Goal: Transaction & Acquisition: Book appointment/travel/reservation

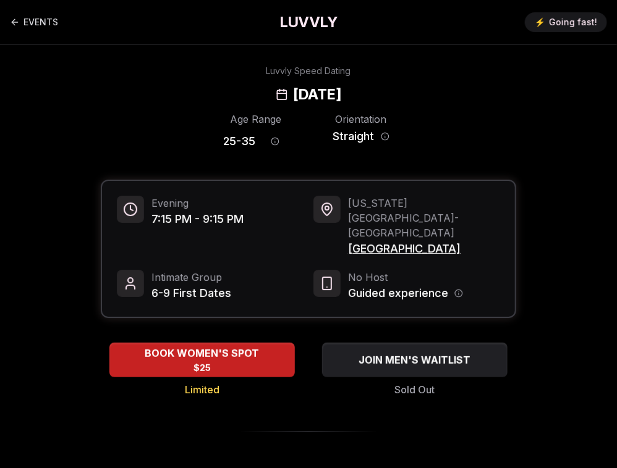
click at [319, 30] on h1 "LUVVLY" at bounding box center [308, 22] width 58 height 20
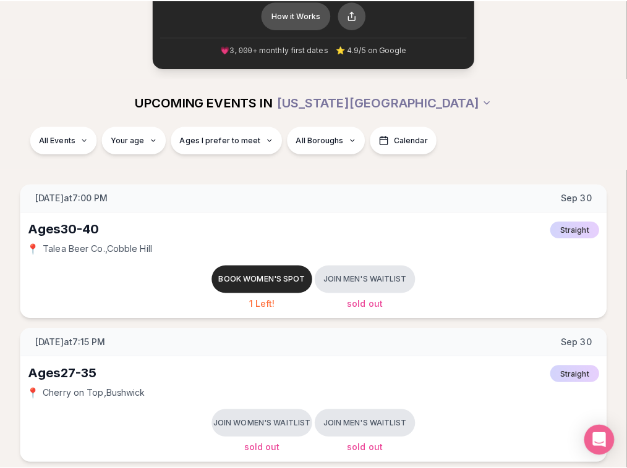
scroll to position [89, 0]
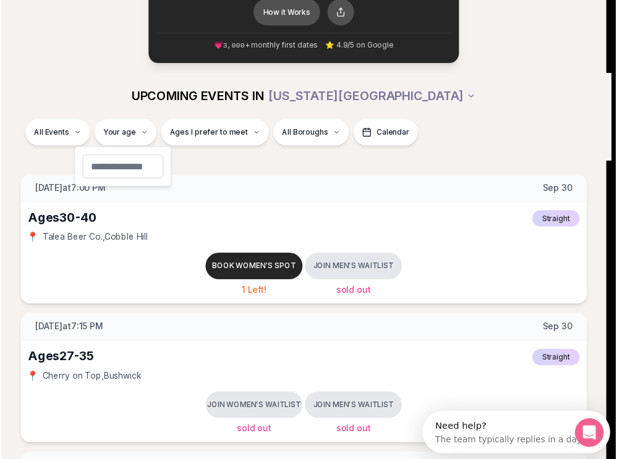
scroll to position [0, 0]
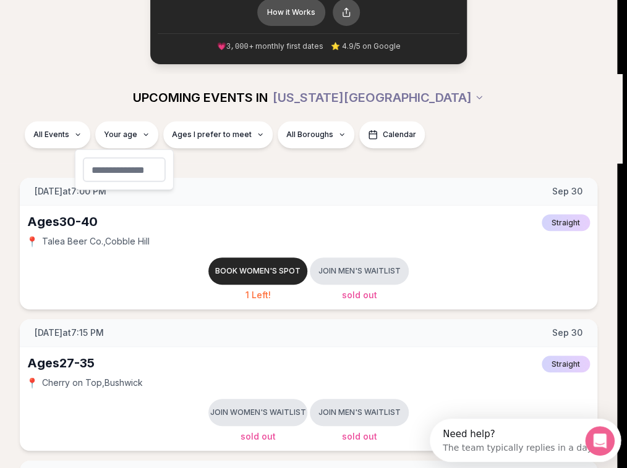
type input "**"
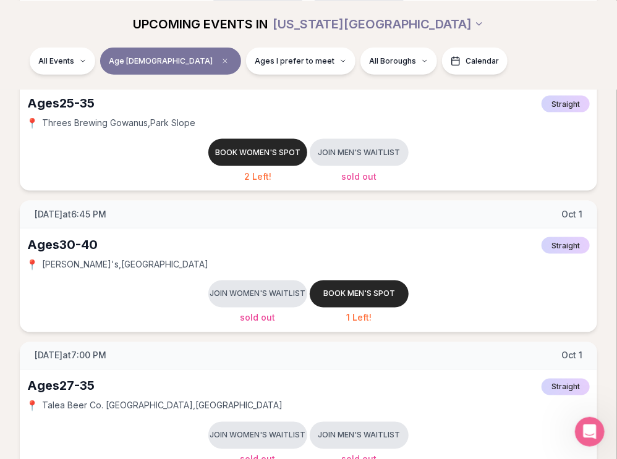
scroll to position [491, 0]
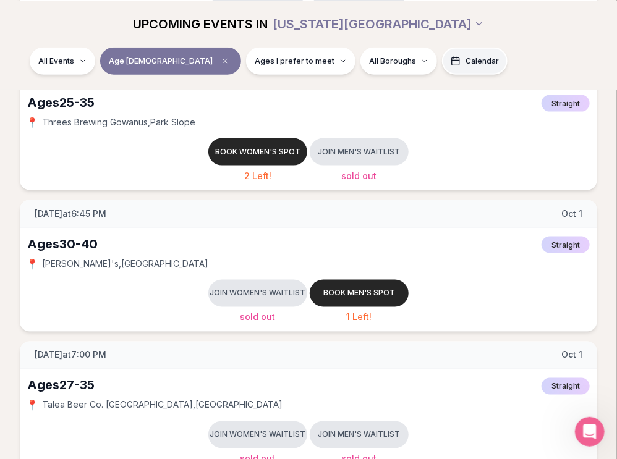
click at [465, 59] on span "Calendar" at bounding box center [481, 61] width 33 height 10
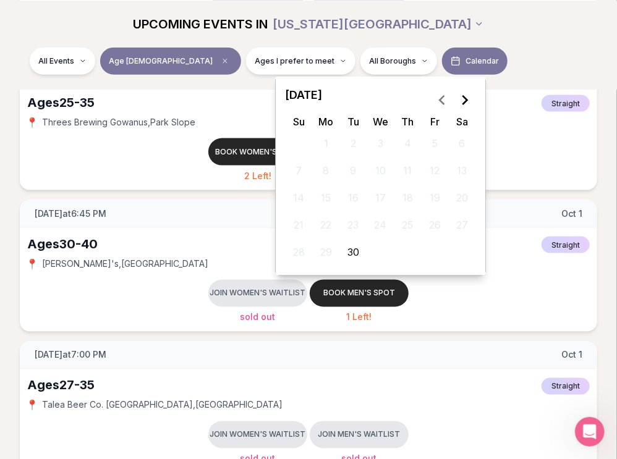
click at [462, 103] on icon "Go to the Next Month" at bounding box center [464, 100] width 15 height 15
click at [355, 168] on button "7" at bounding box center [353, 170] width 22 height 22
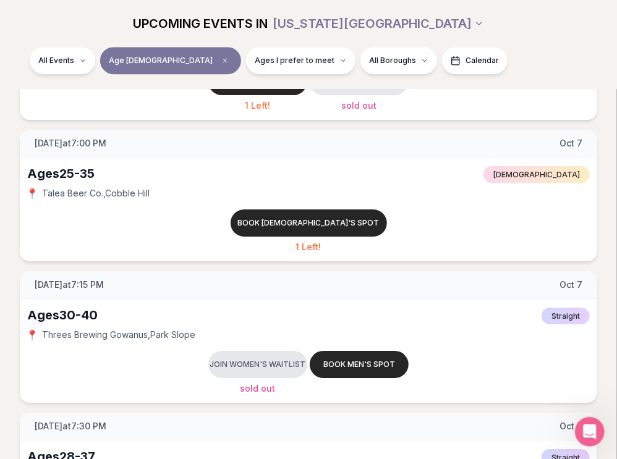
scroll to position [1273, 0]
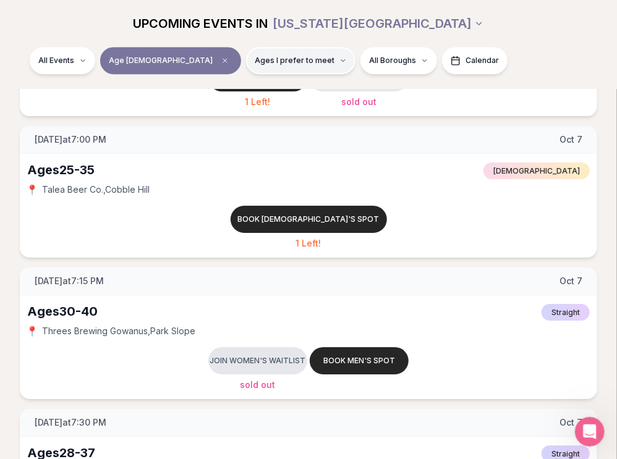
click at [255, 57] on span "Ages I prefer to meet" at bounding box center [295, 61] width 80 height 10
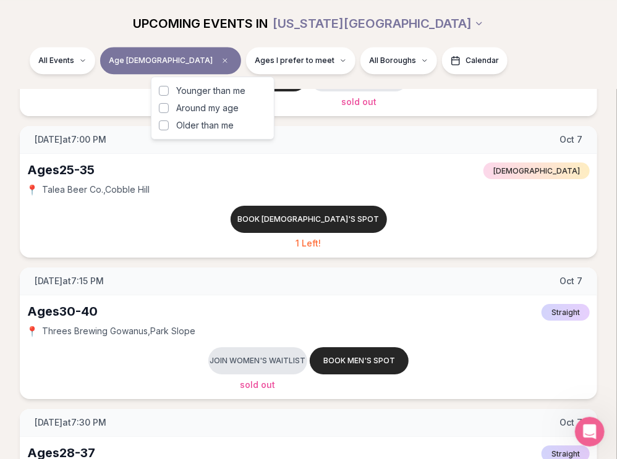
click at [540, 23] on div "UPCOMING EVENTS IN NEW YORK CITY" at bounding box center [308, 23] width 597 height 27
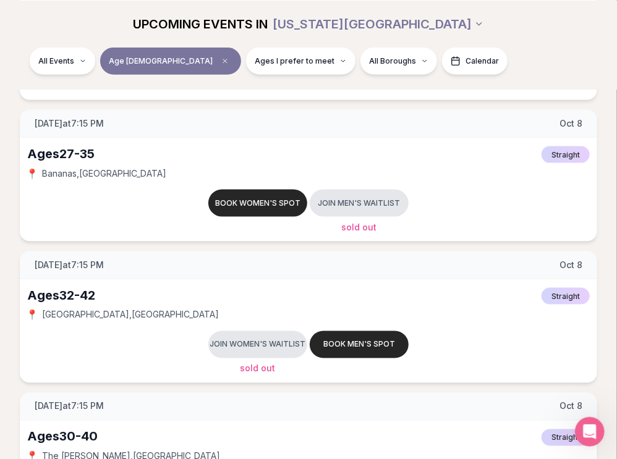
scroll to position [1997, 0]
click at [80, 167] on span "Bananas , East Village" at bounding box center [104, 173] width 124 height 12
click at [85, 125] on span "Wednesday at 7:15 PM" at bounding box center [69, 123] width 69 height 12
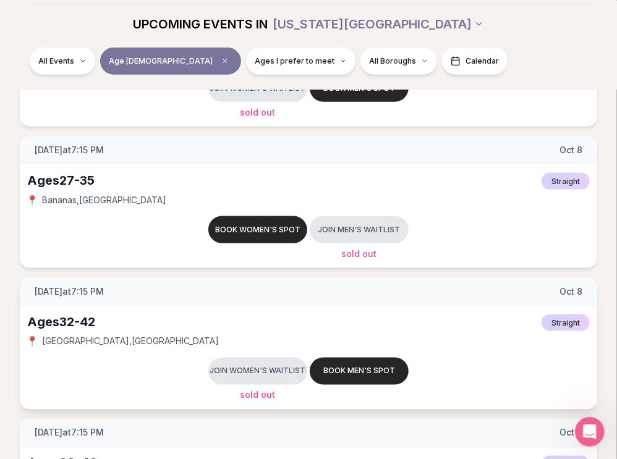
scroll to position [1973, 0]
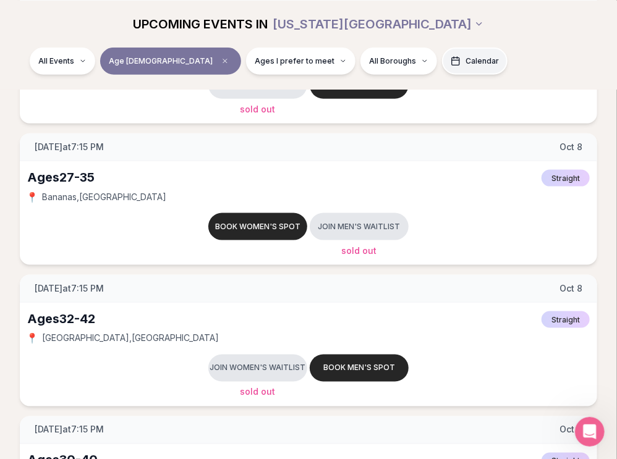
click at [465, 60] on span "Calendar" at bounding box center [481, 61] width 33 height 10
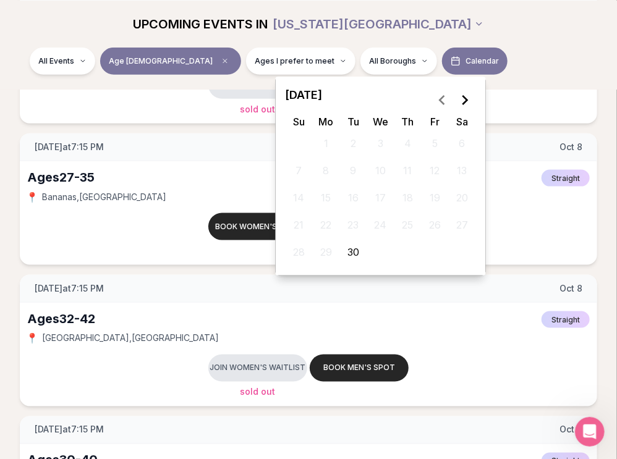
click at [469, 104] on icon "Go to the Next Month" at bounding box center [464, 100] width 15 height 15
click at [353, 172] on button "7" at bounding box center [353, 170] width 22 height 22
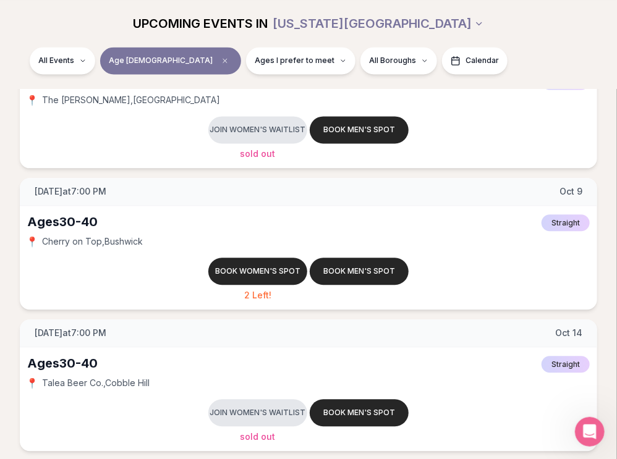
scroll to position [2353, 0]
click at [465, 59] on span "Calendar" at bounding box center [481, 61] width 33 height 10
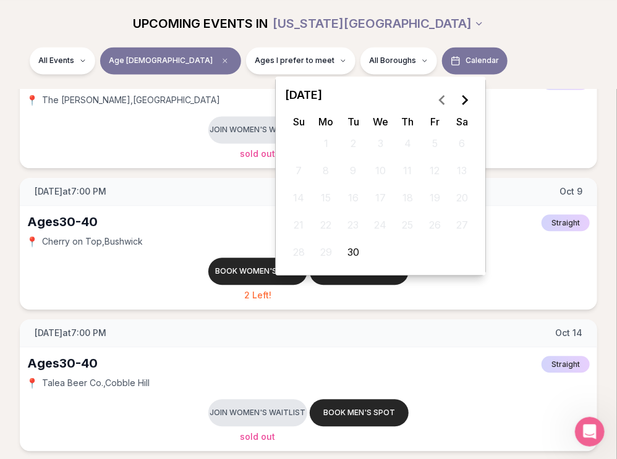
click at [463, 95] on polygon "Go to the Next Month" at bounding box center [465, 100] width 6 height 10
click at [409, 172] on button "9" at bounding box center [408, 170] width 22 height 22
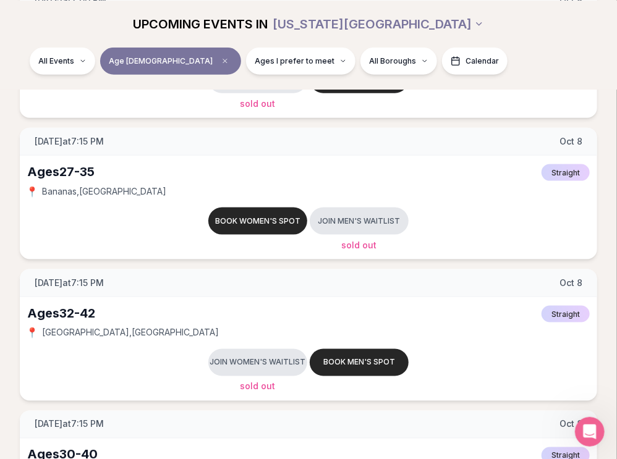
scroll to position [1979, 0]
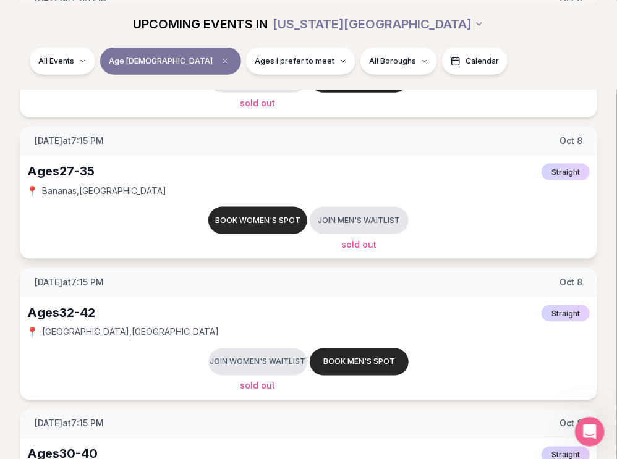
click at [111, 188] on span "Bananas , East Village" at bounding box center [104, 191] width 124 height 12
click at [79, 174] on div "Ages 27-35" at bounding box center [60, 171] width 67 height 17
click at [77, 171] on div "Ages 27-35" at bounding box center [60, 171] width 67 height 17
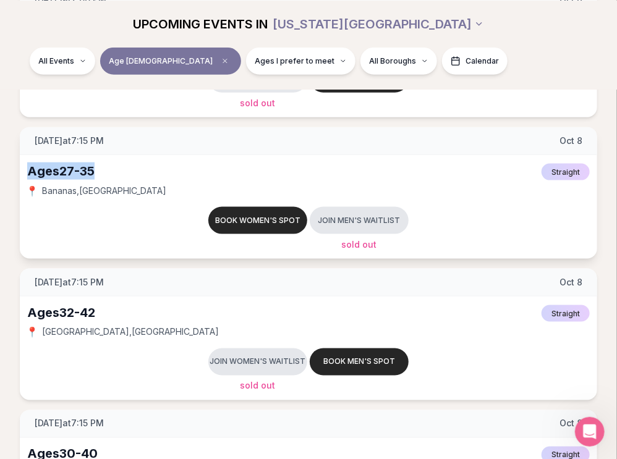
click at [77, 171] on div "Ages 27-35" at bounding box center [60, 171] width 67 height 17
click at [268, 218] on button "Book women's spot" at bounding box center [257, 220] width 99 height 27
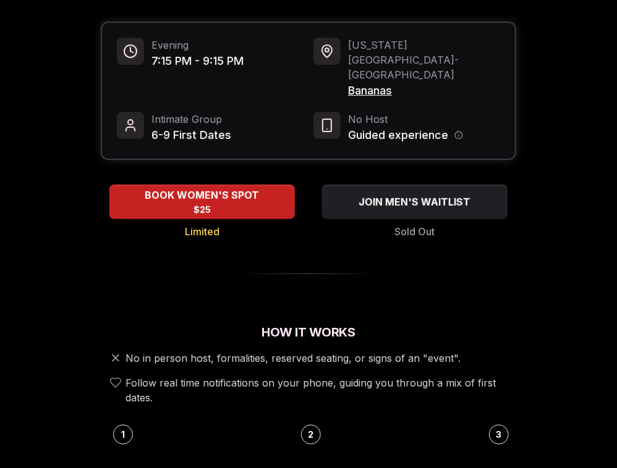
scroll to position [61, 0]
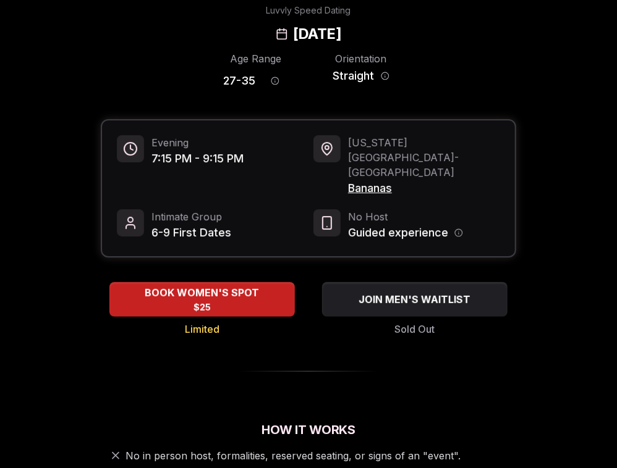
click at [378, 180] on span "Bananas" at bounding box center [424, 188] width 152 height 17
